Goal: Information Seeking & Learning: Learn about a topic

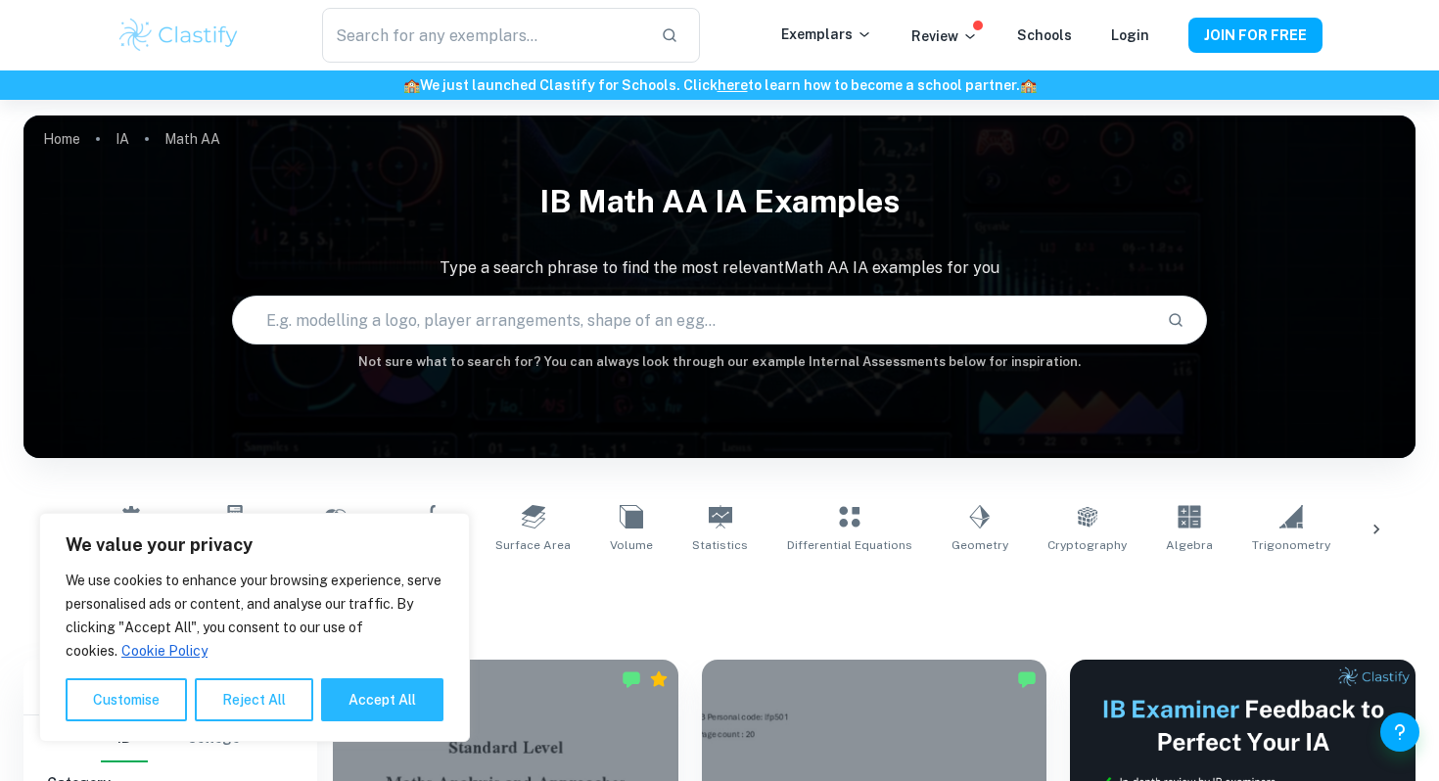
scroll to position [358, 0]
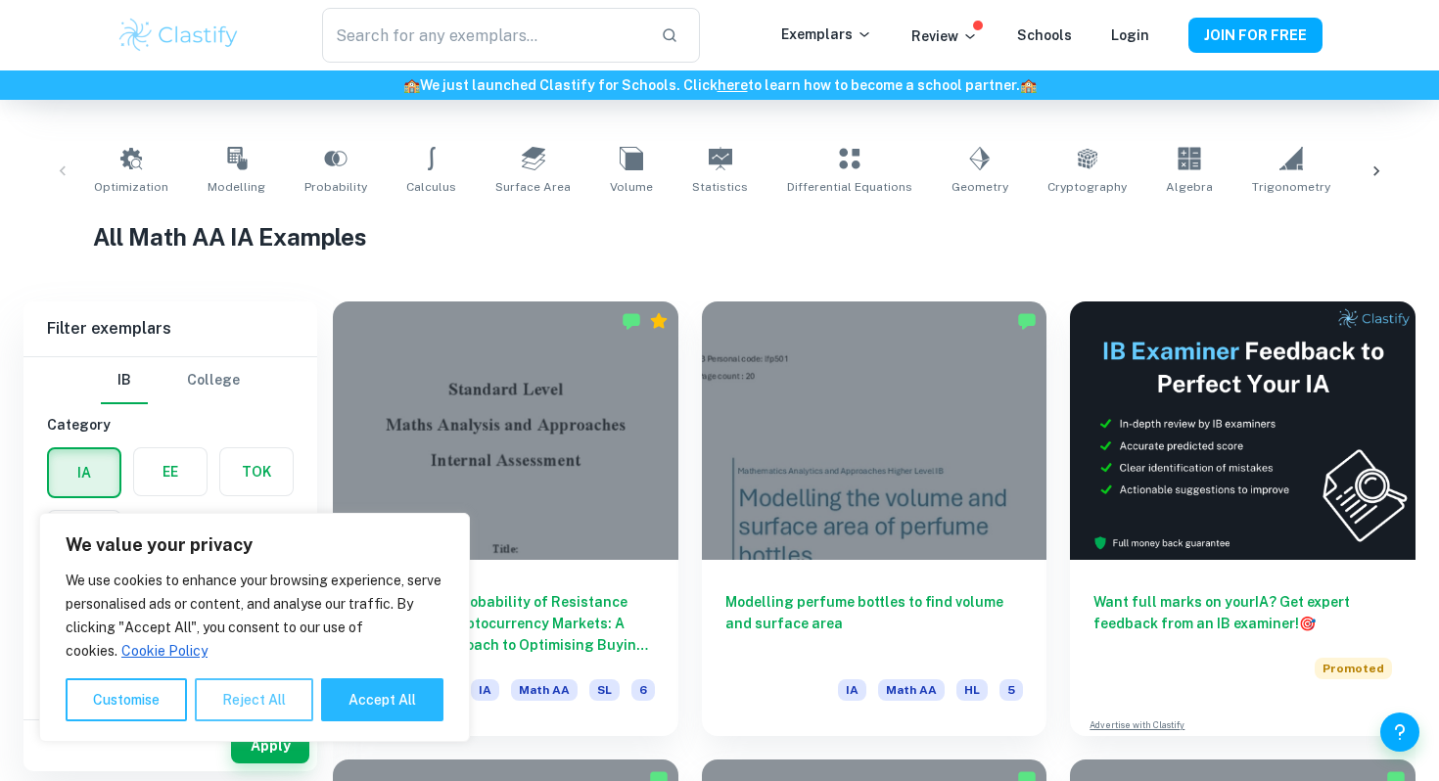
click at [254, 697] on button "Reject All" at bounding box center [254, 700] width 118 height 43
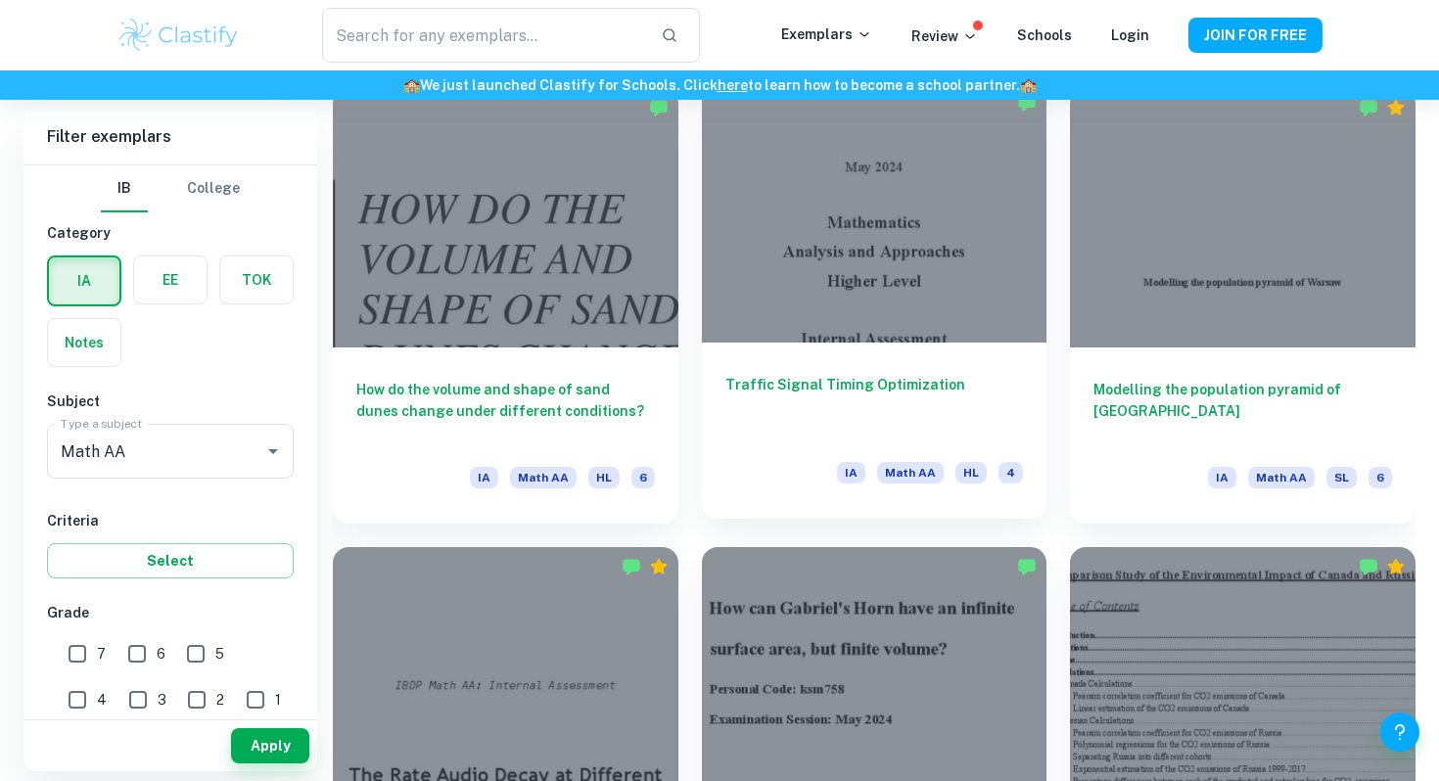
scroll to position [1933, 0]
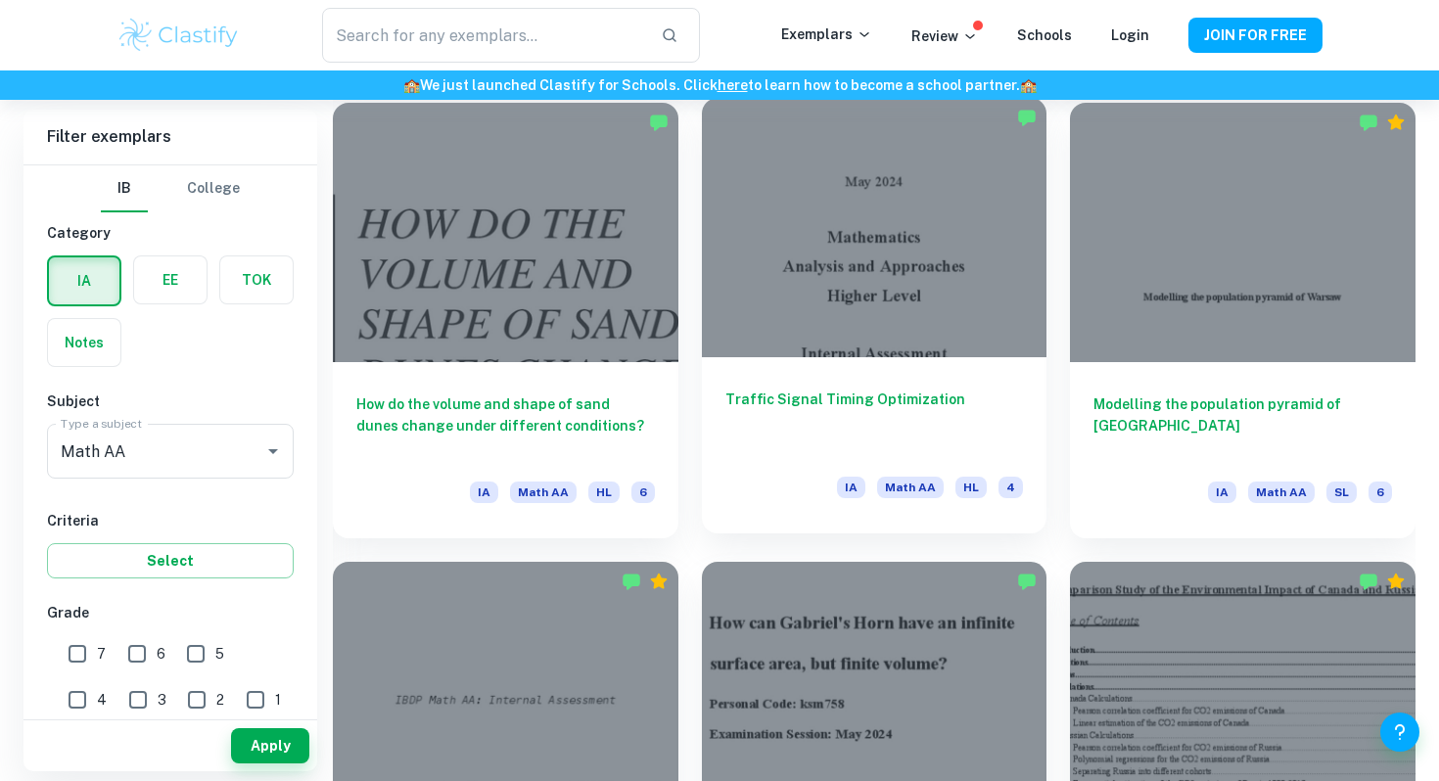
click at [904, 296] on div at bounding box center [875, 227] width 346 height 258
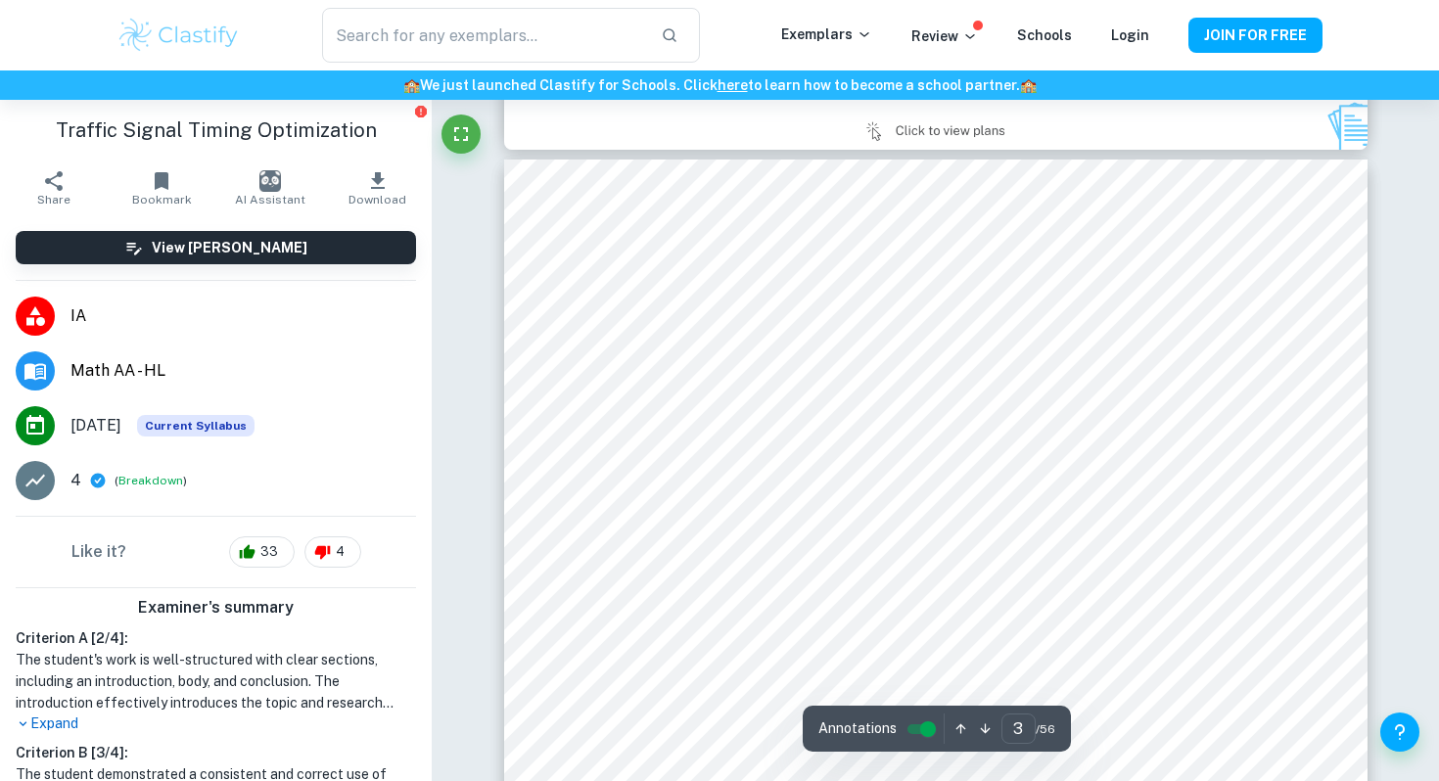
scroll to position [2489, 0]
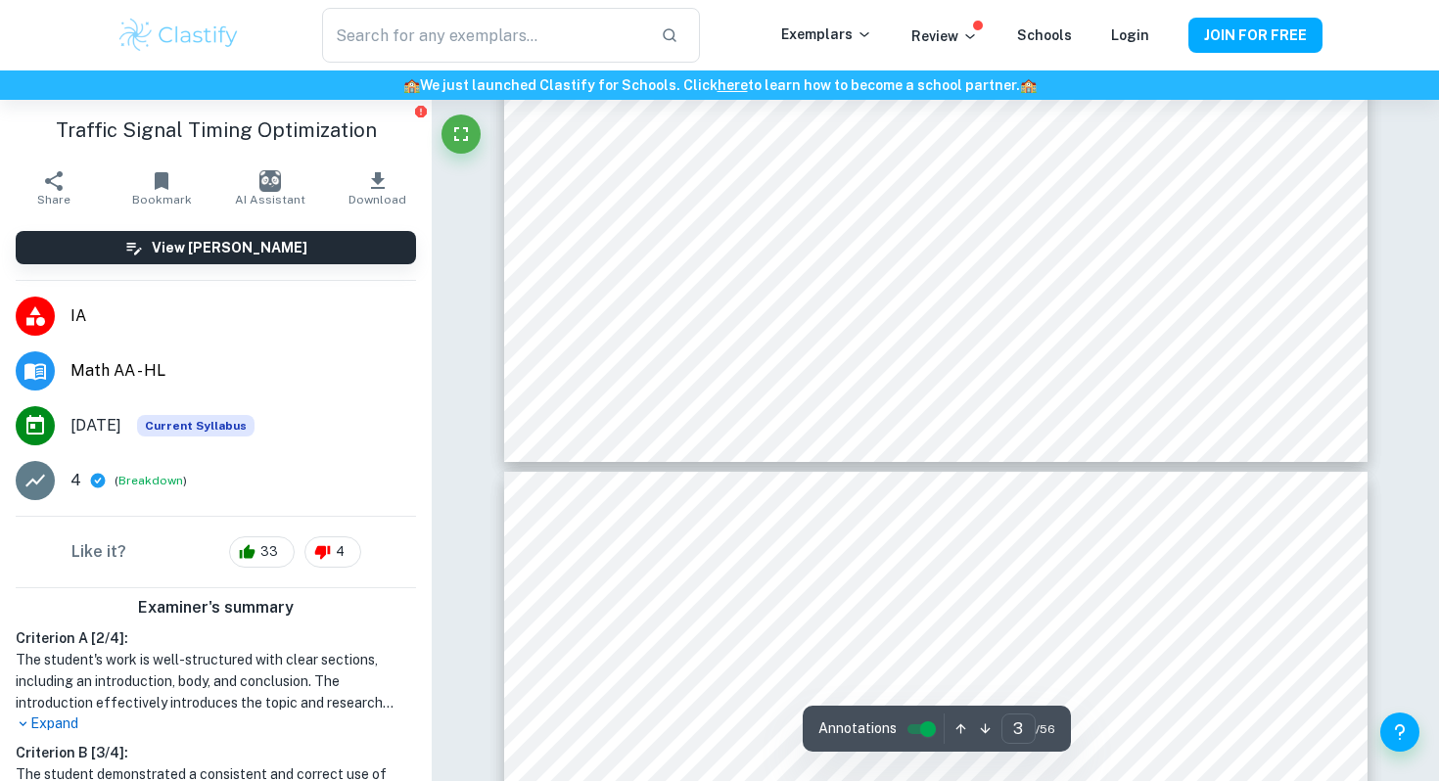
type input "4"
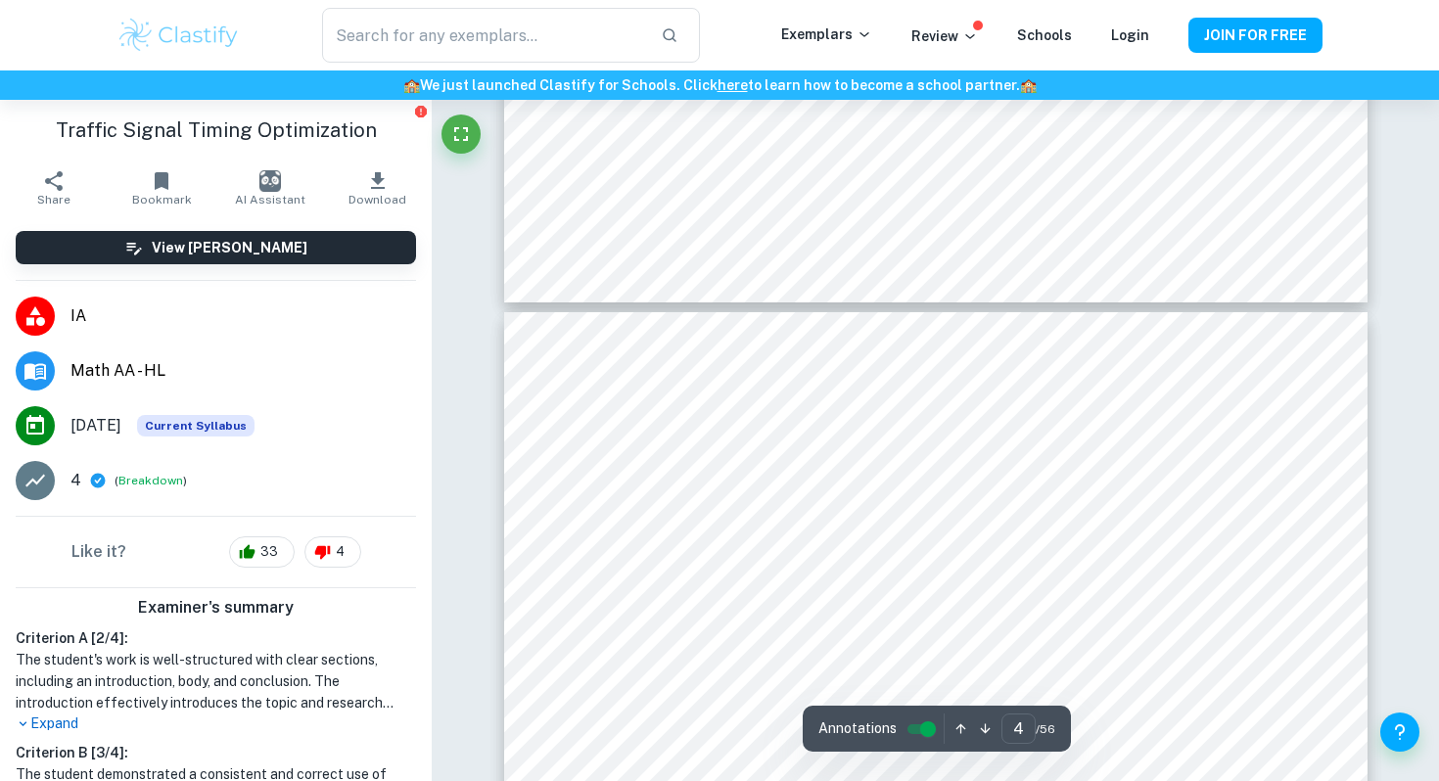
scroll to position [3466, 0]
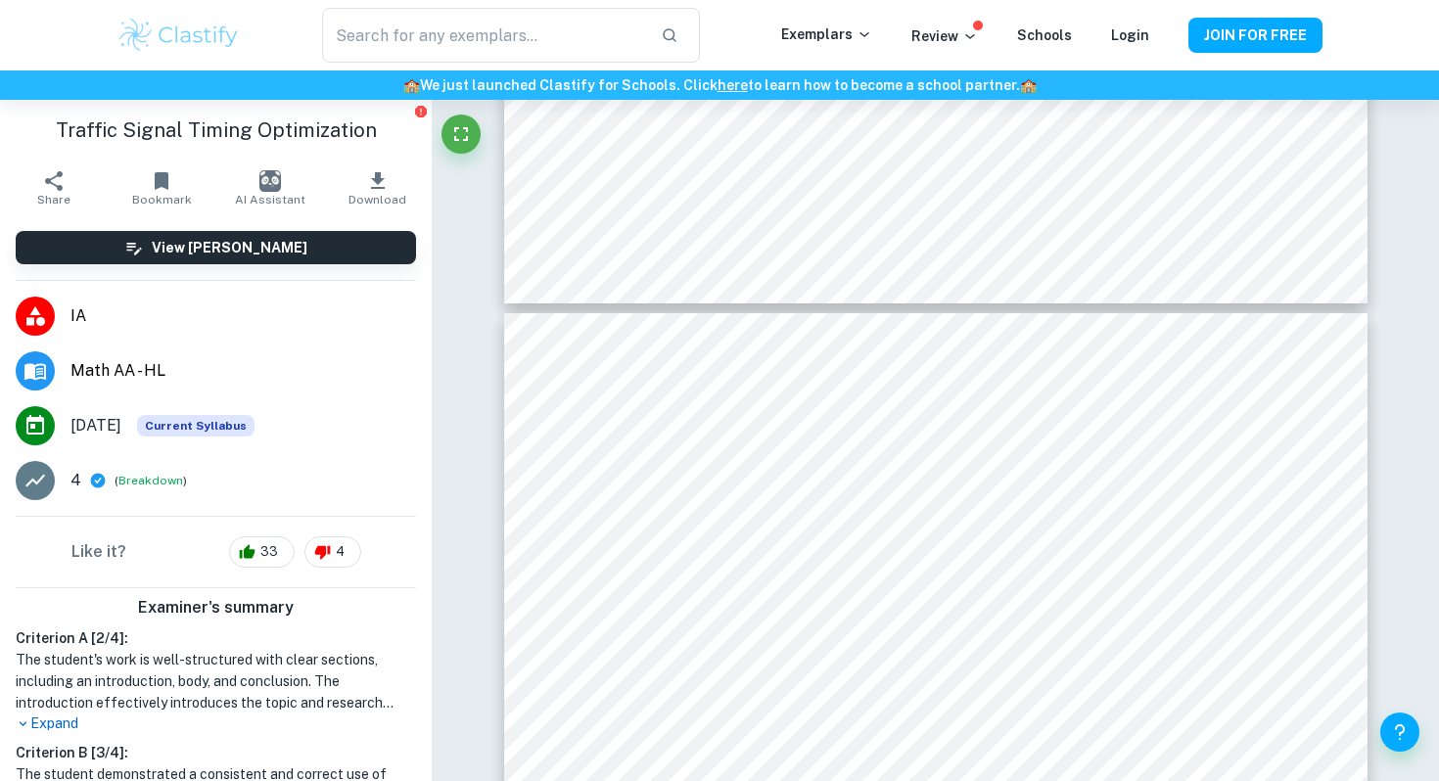
click at [195, 124] on h1 "Traffic Signal Timing Optimization" at bounding box center [216, 130] width 400 height 29
copy aside "Traffic Signal Timing Optimization Share"
